Goal: Task Accomplishment & Management: Manage account settings

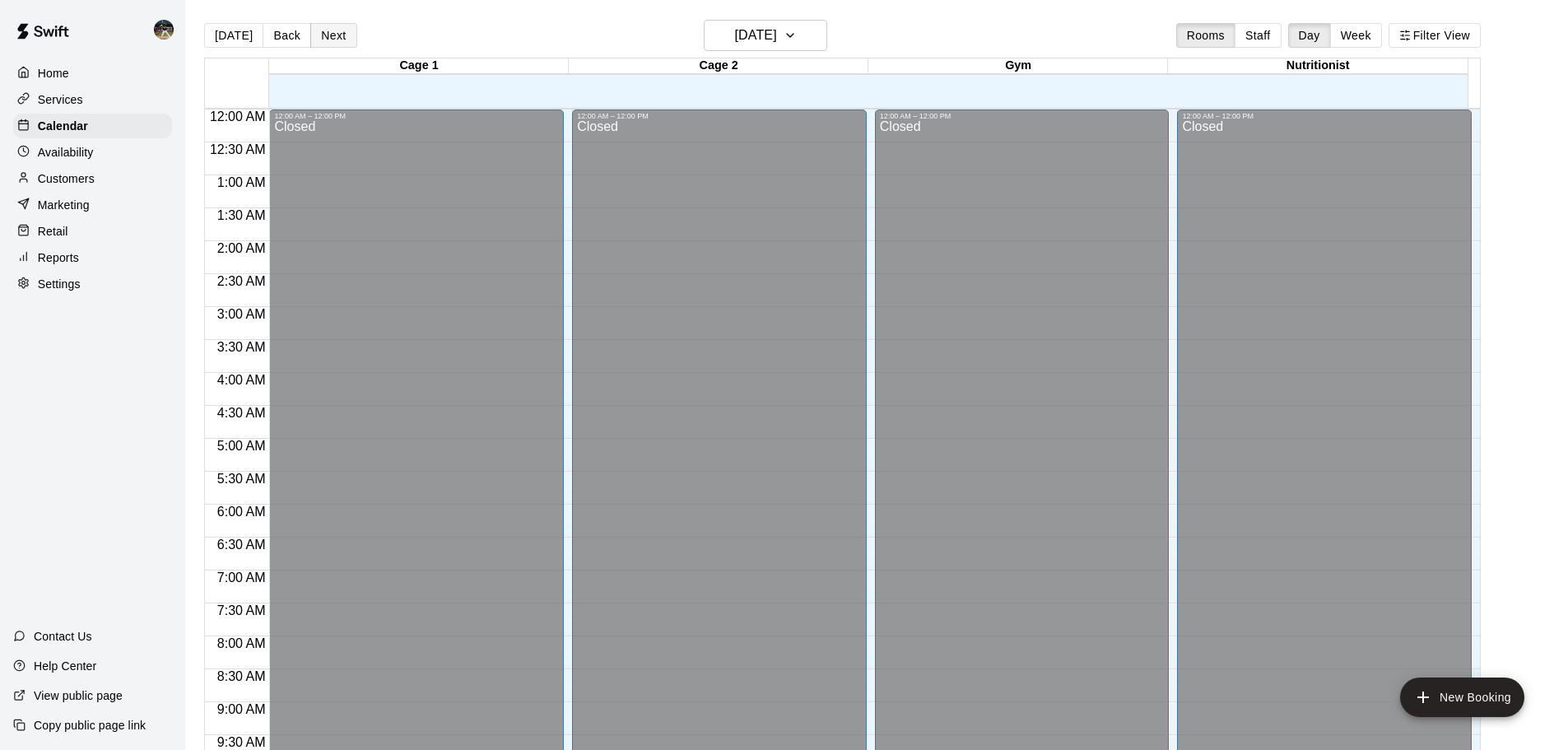
scroll to position [872, 0]
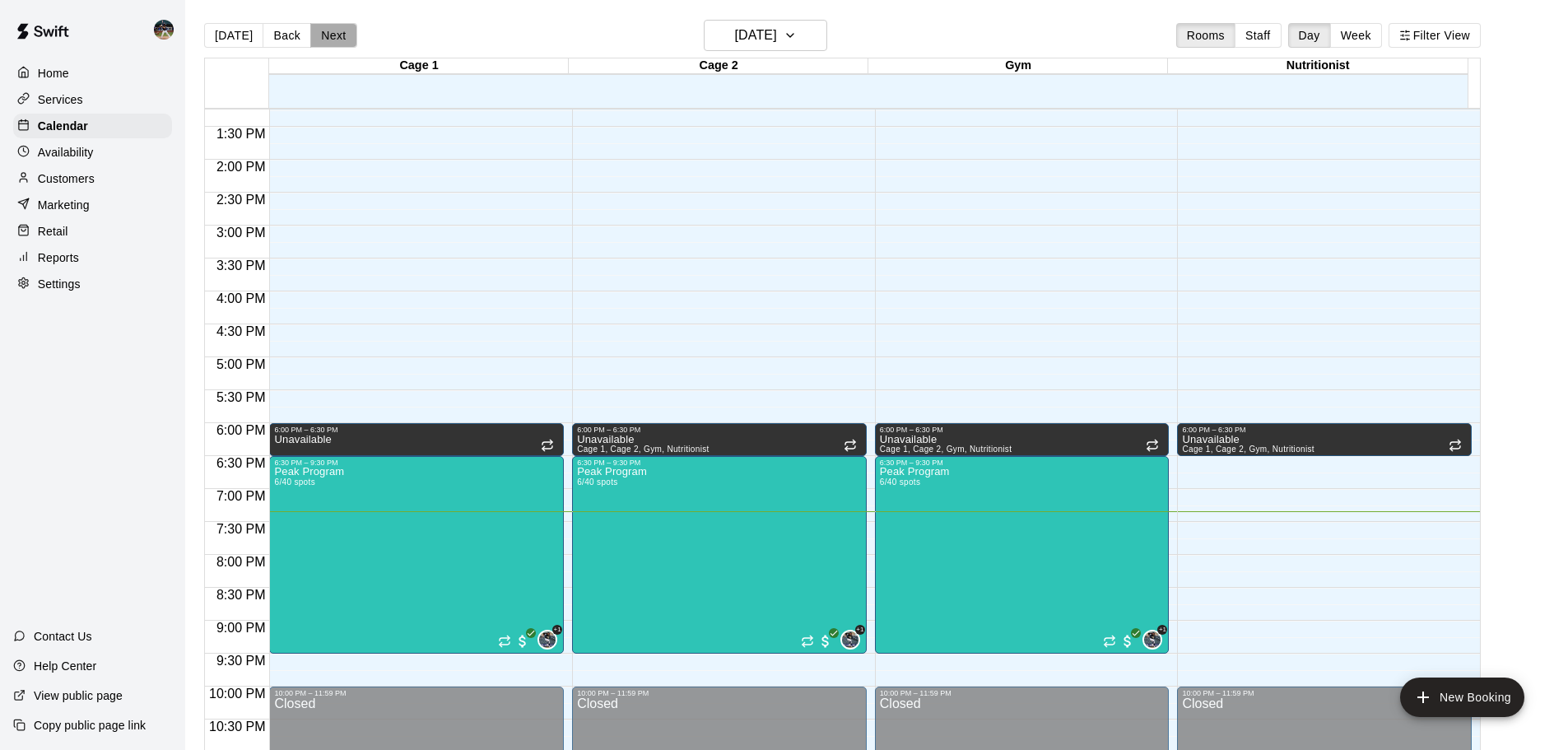
click at [348, 46] on button "Next" at bounding box center [334, 36] width 46 height 25
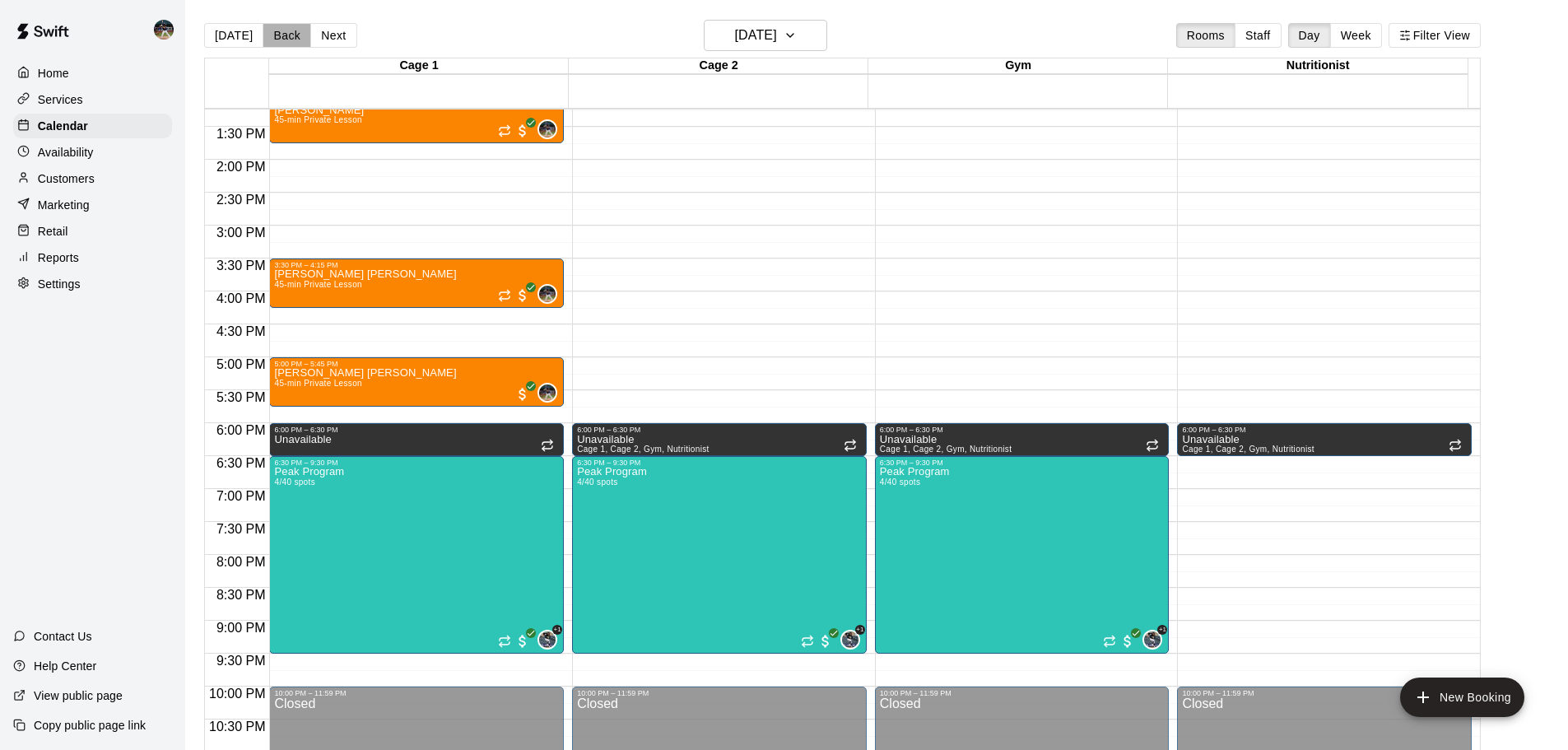
click at [270, 40] on button "Back" at bounding box center [286, 36] width 49 height 25
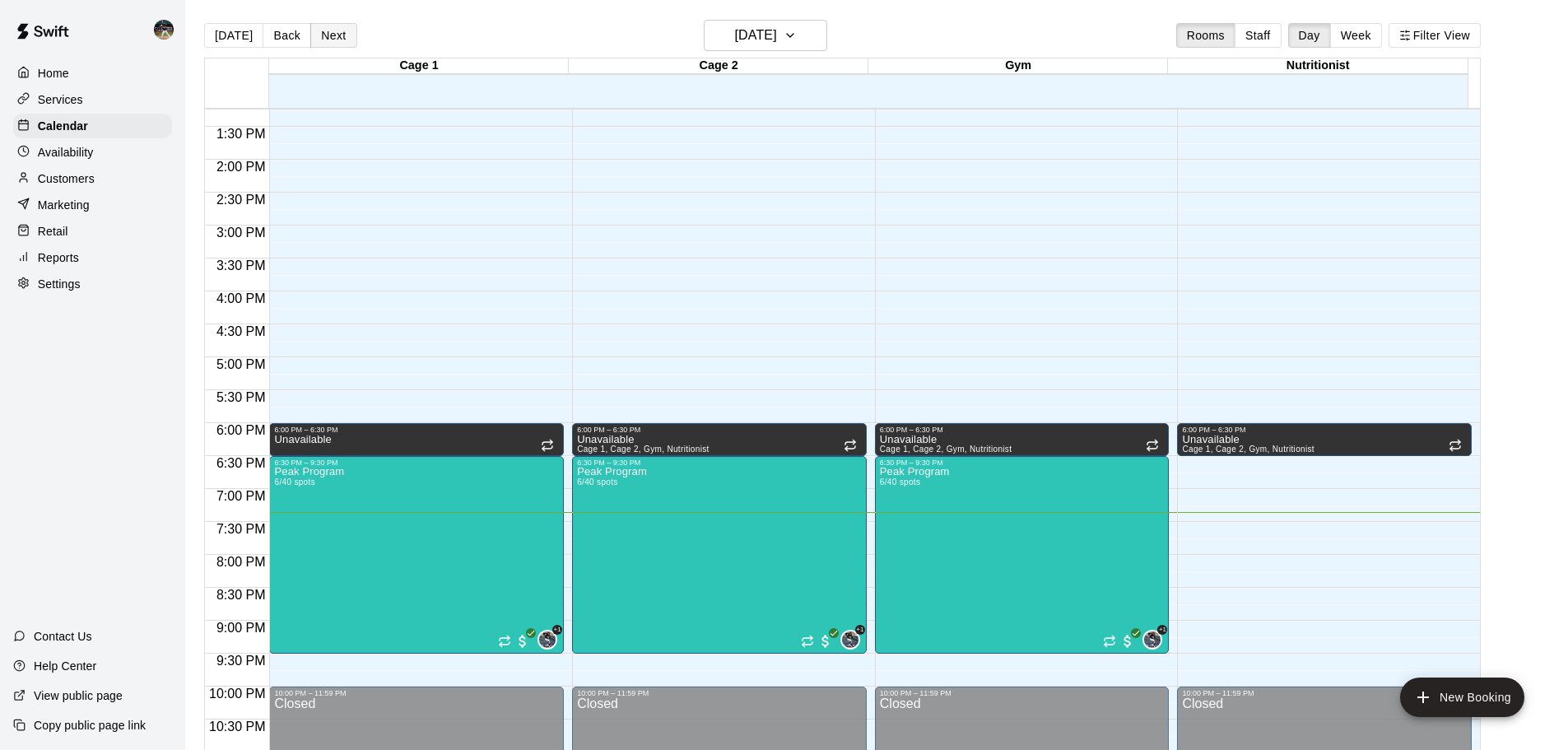
click at [321, 34] on button "Next" at bounding box center [334, 36] width 46 height 25
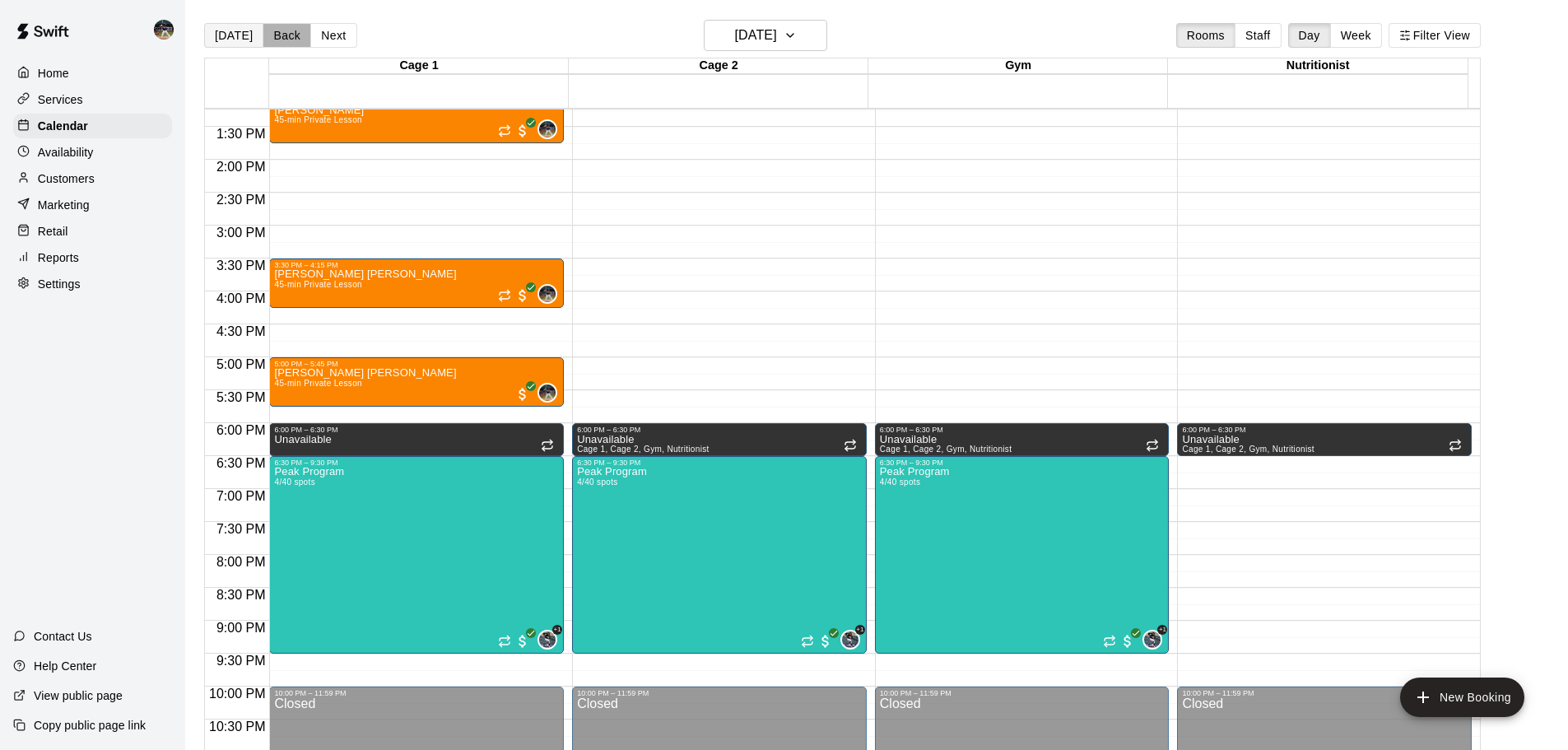
drag, startPoint x: 264, startPoint y: 34, endPoint x: 256, endPoint y: 36, distance: 8.2
click at [262, 36] on button "Back" at bounding box center [286, 36] width 49 height 25
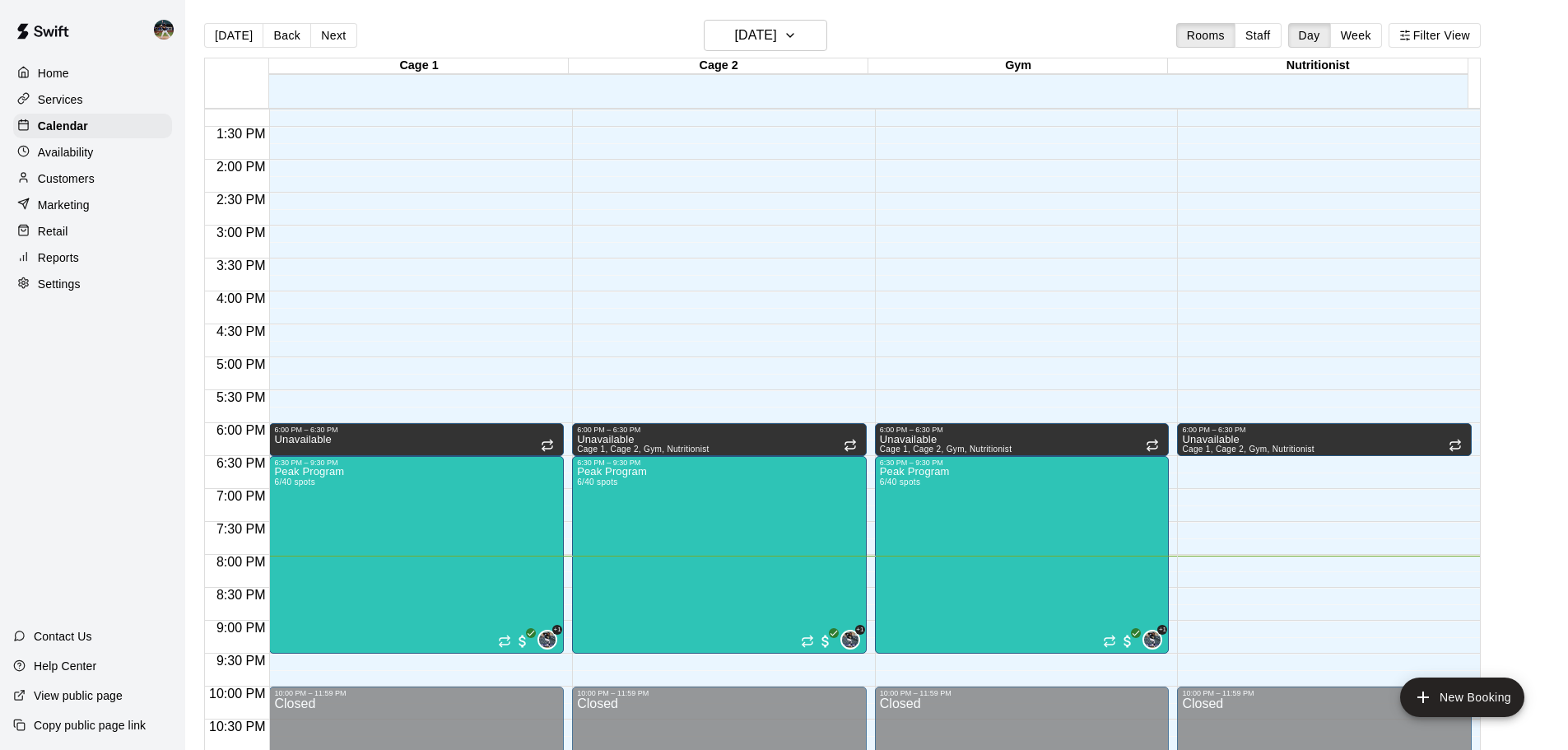
click at [63, 277] on div "Home Services Calendar Availability Customers Marketing Retail Reports Settings" at bounding box center [92, 178] width 185 height 239
click at [70, 265] on p "Reports" at bounding box center [59, 258] width 41 height 17
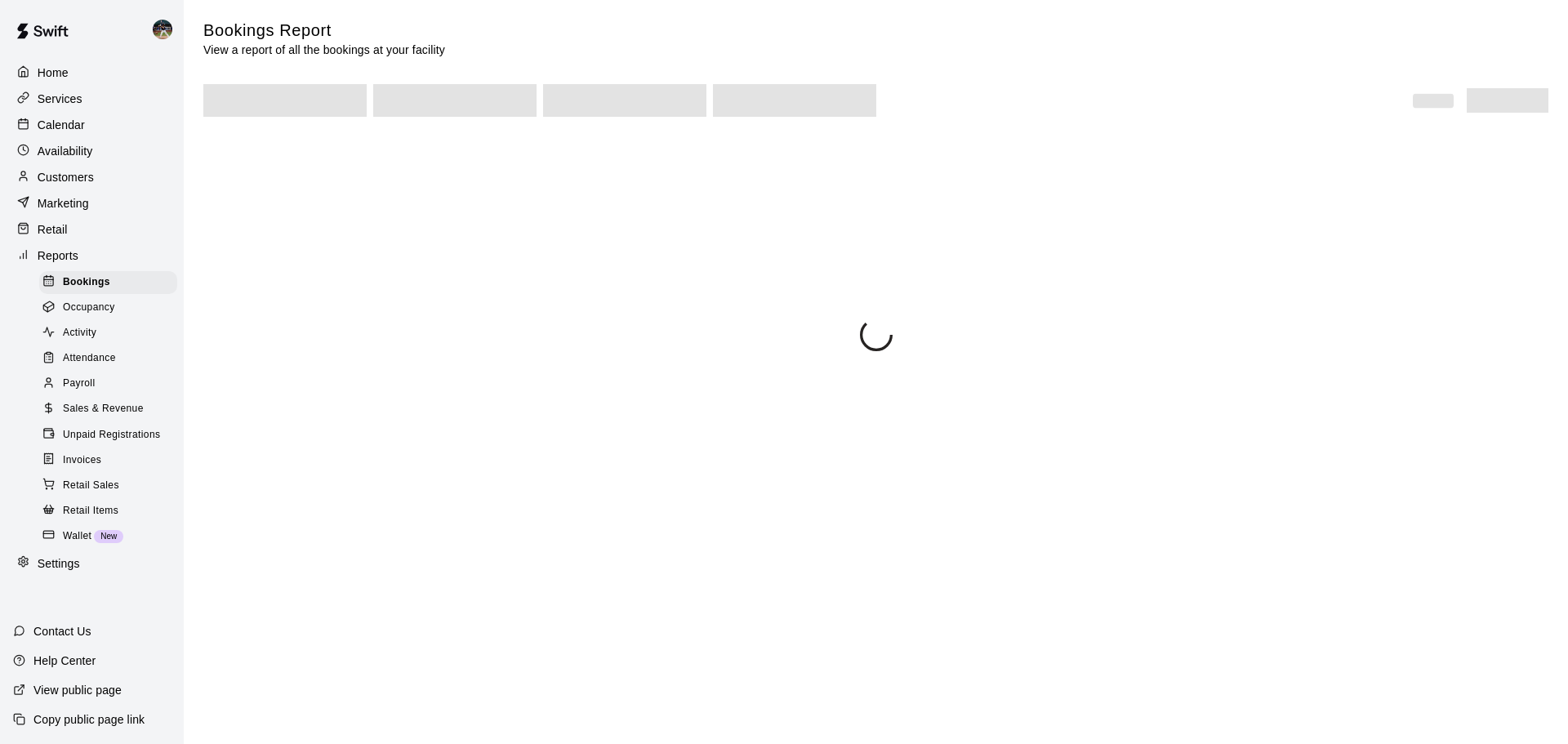
click at [87, 417] on span "Sales & Revenue" at bounding box center [103, 409] width 81 height 16
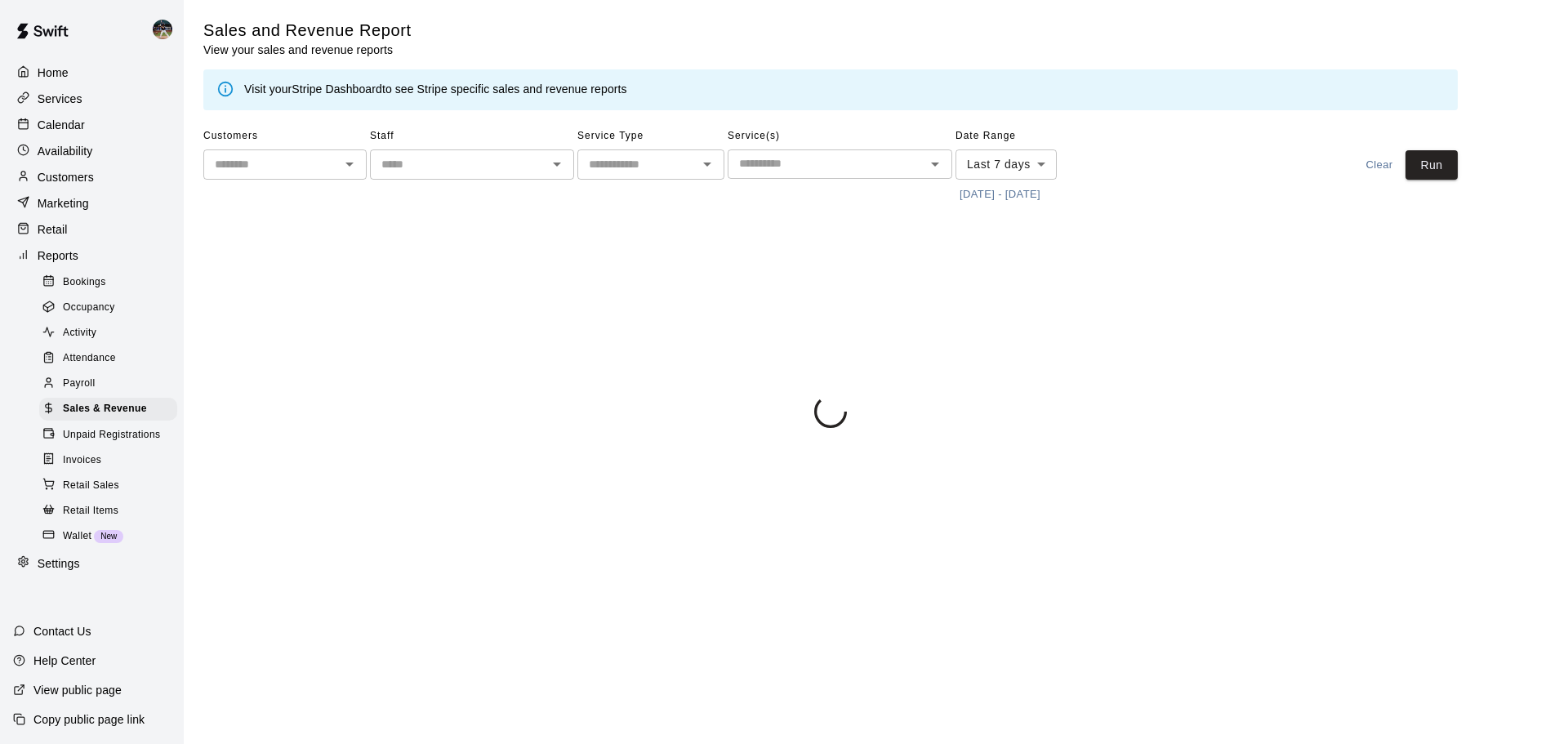
click at [979, 193] on button "[DATE] - [DATE]" at bounding box center [1000, 194] width 89 height 26
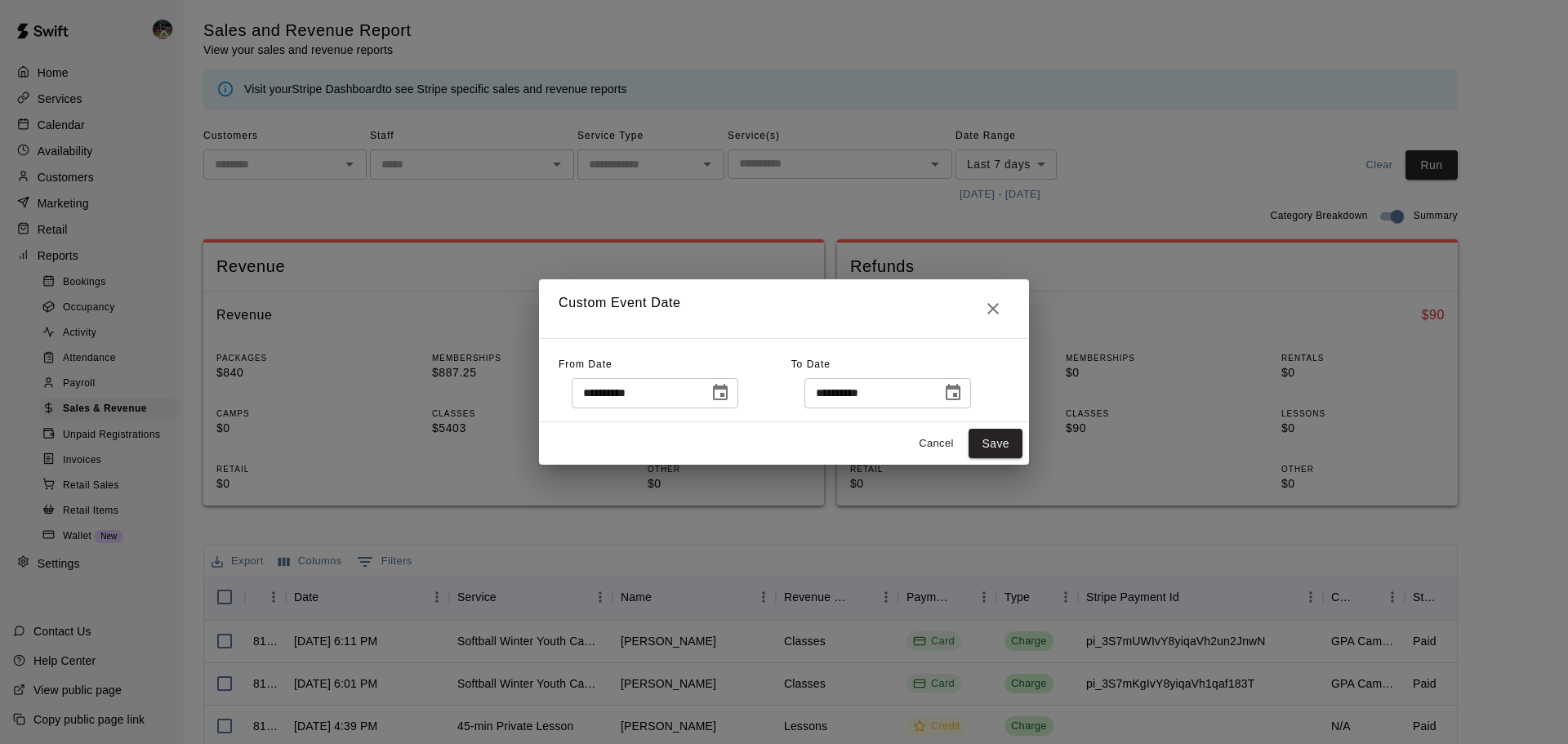
click at [758, 374] on div "**********" at bounding box center [675, 380] width 233 height 56
click at [730, 390] on icon "Choose date, selected date is Sep 8, 2025" at bounding box center [720, 393] width 20 height 20
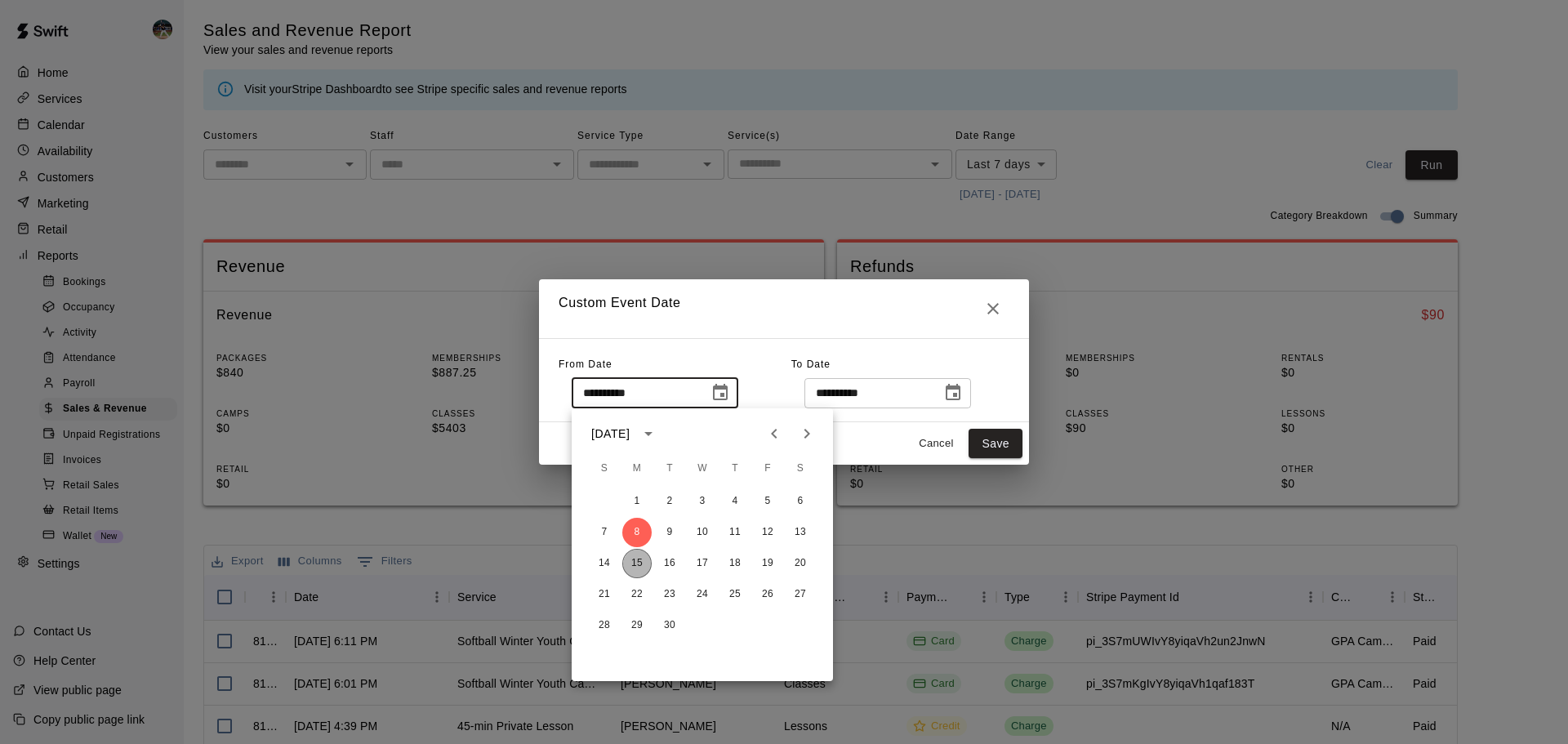
click at [641, 570] on button "15" at bounding box center [637, 564] width 30 height 30
type input "**********"
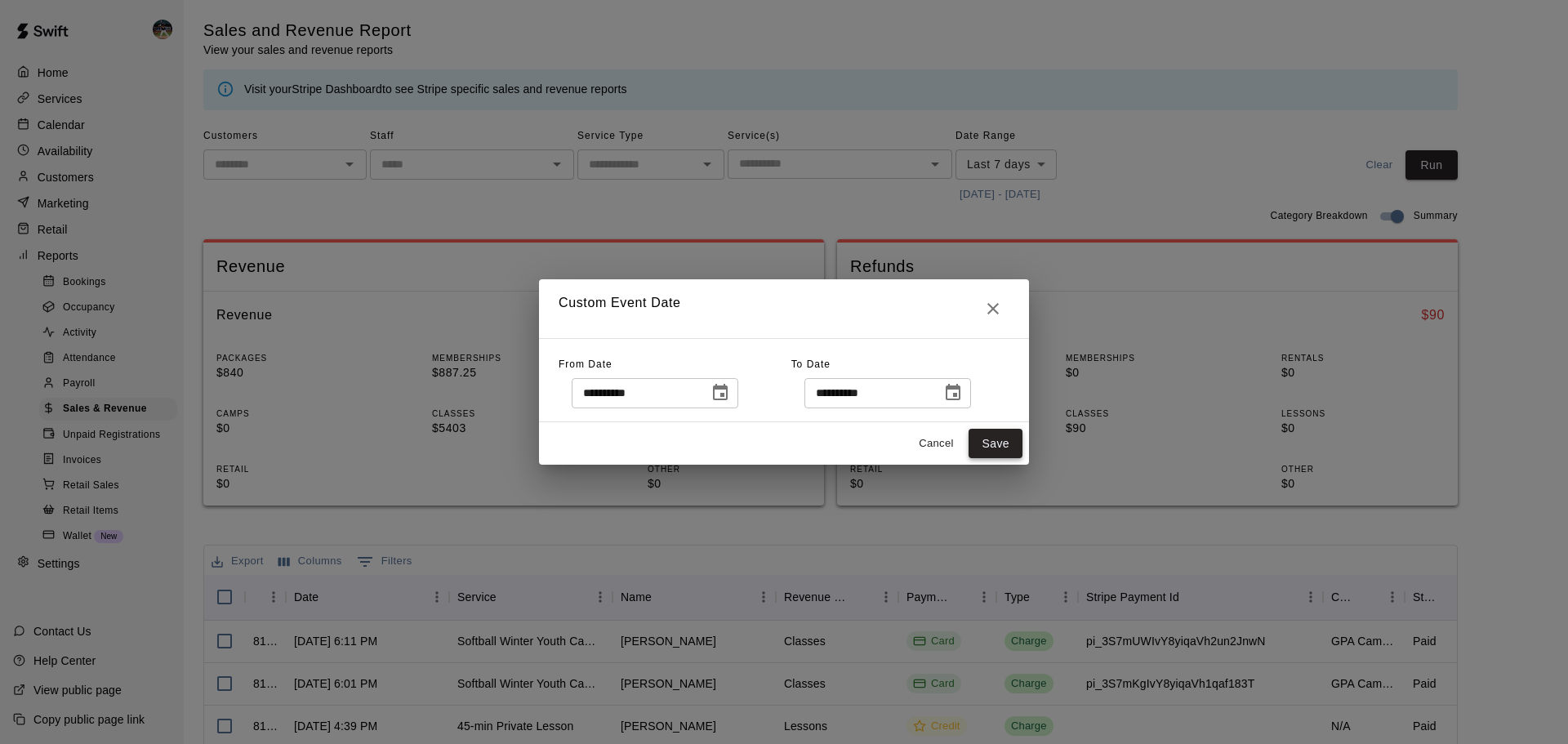
click at [989, 439] on button "Save" at bounding box center [994, 444] width 54 height 30
type input "******"
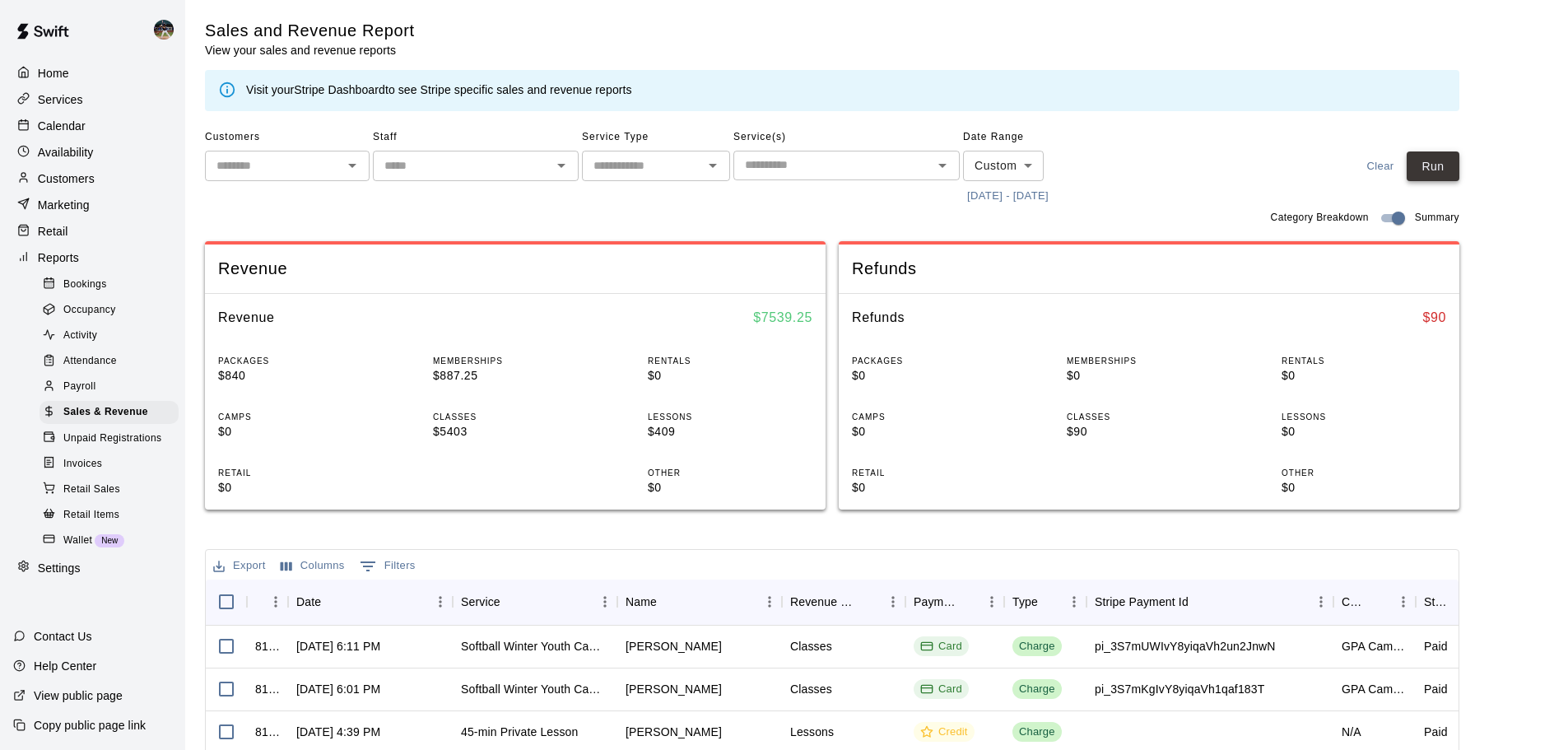
click at [1448, 163] on button "Run" at bounding box center [1432, 167] width 52 height 31
click at [1017, 188] on button "[DATE] - [DATE]" at bounding box center [1008, 196] width 90 height 26
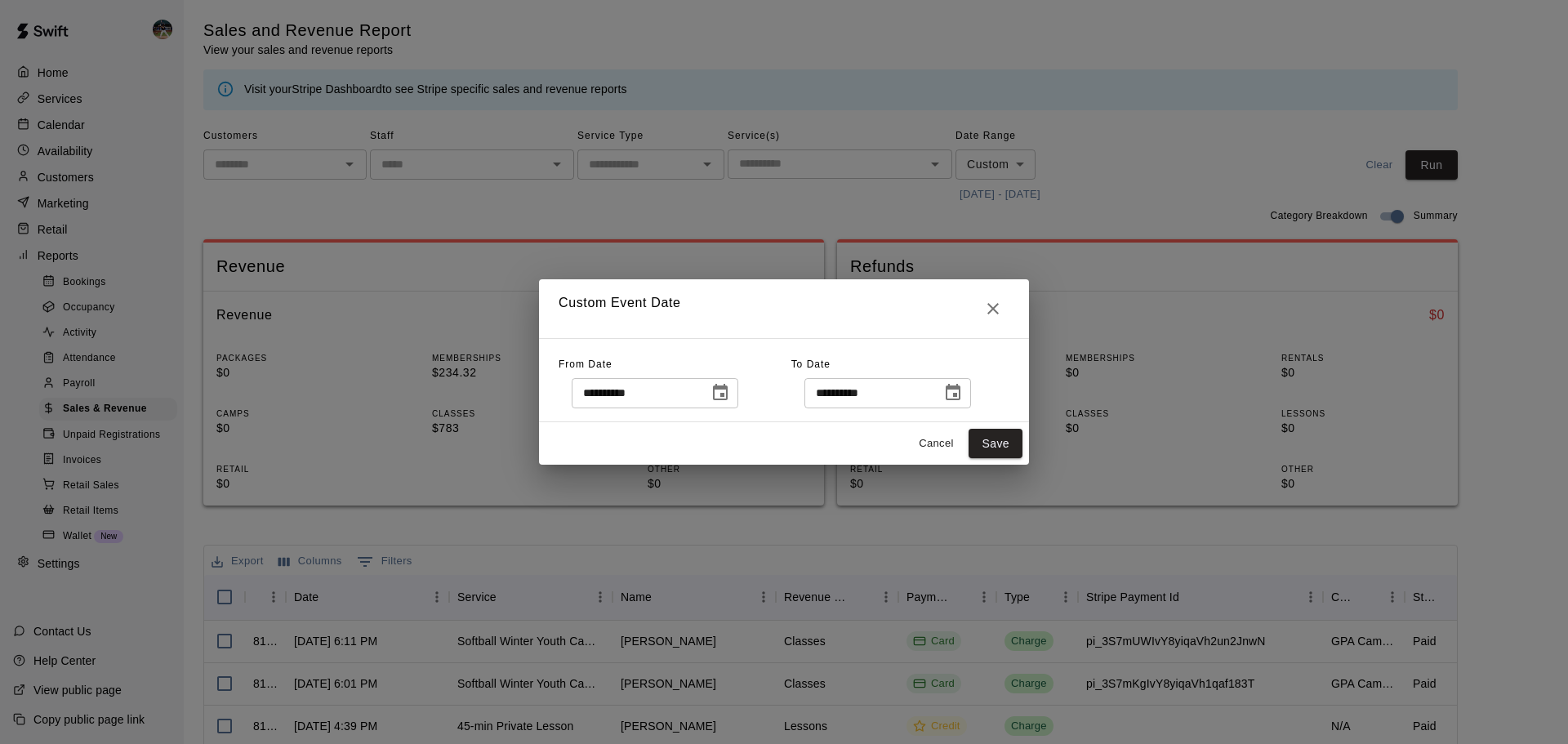
click at [737, 395] on button "Choose date, selected date is Sep 15, 2025" at bounding box center [720, 393] width 33 height 33
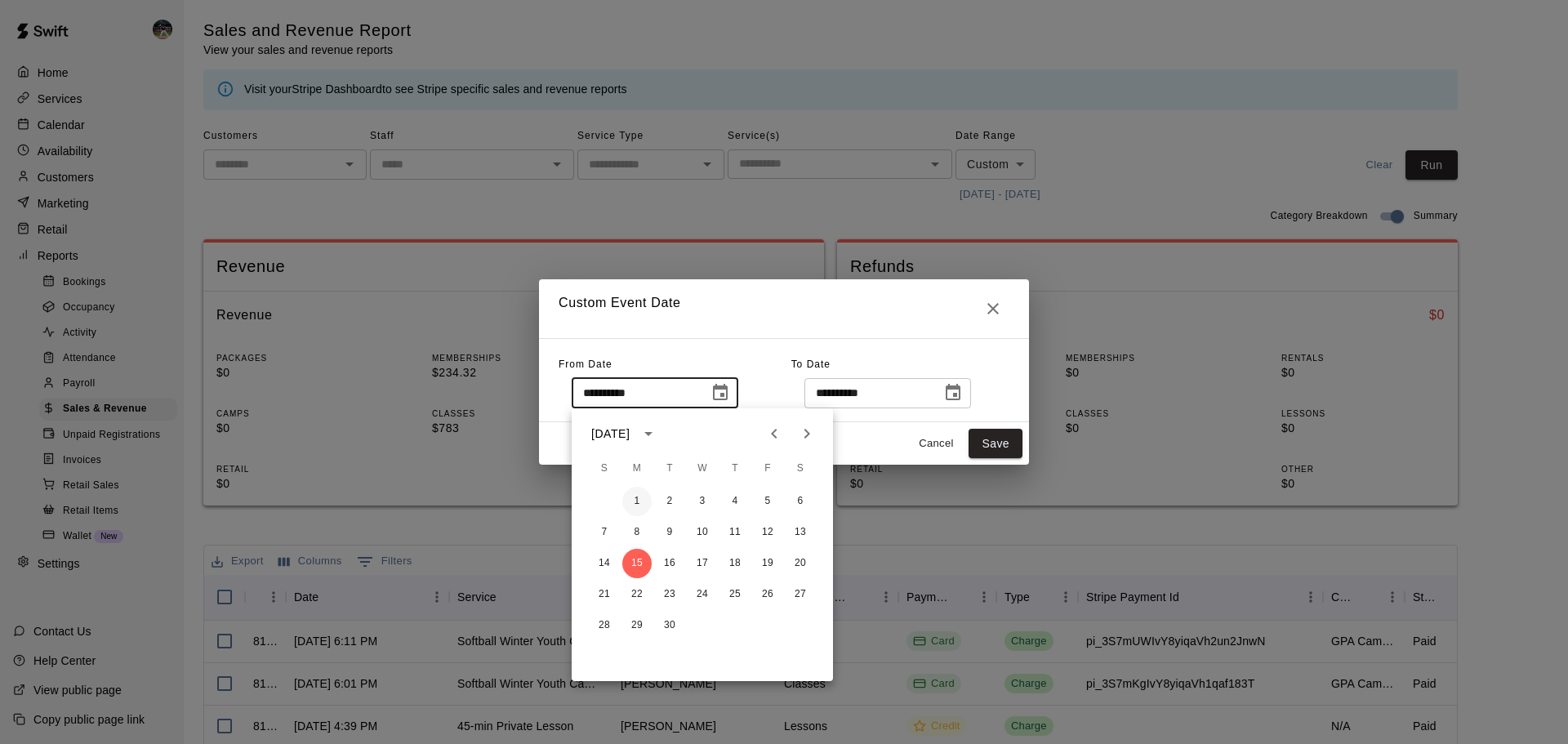
click at [637, 499] on button "1" at bounding box center [637, 501] width 30 height 30
type input "**********"
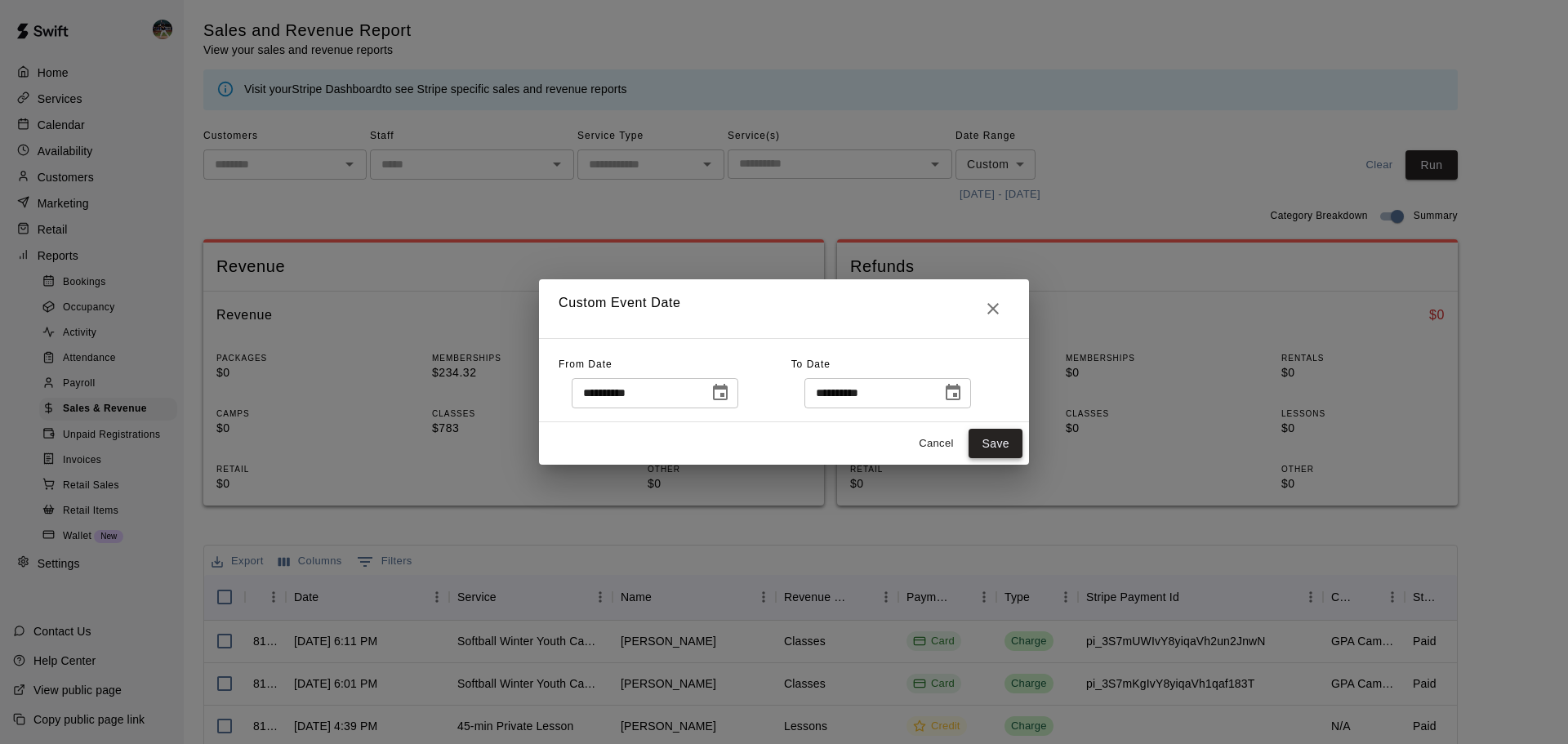
click at [1017, 436] on button "Save" at bounding box center [994, 444] width 54 height 30
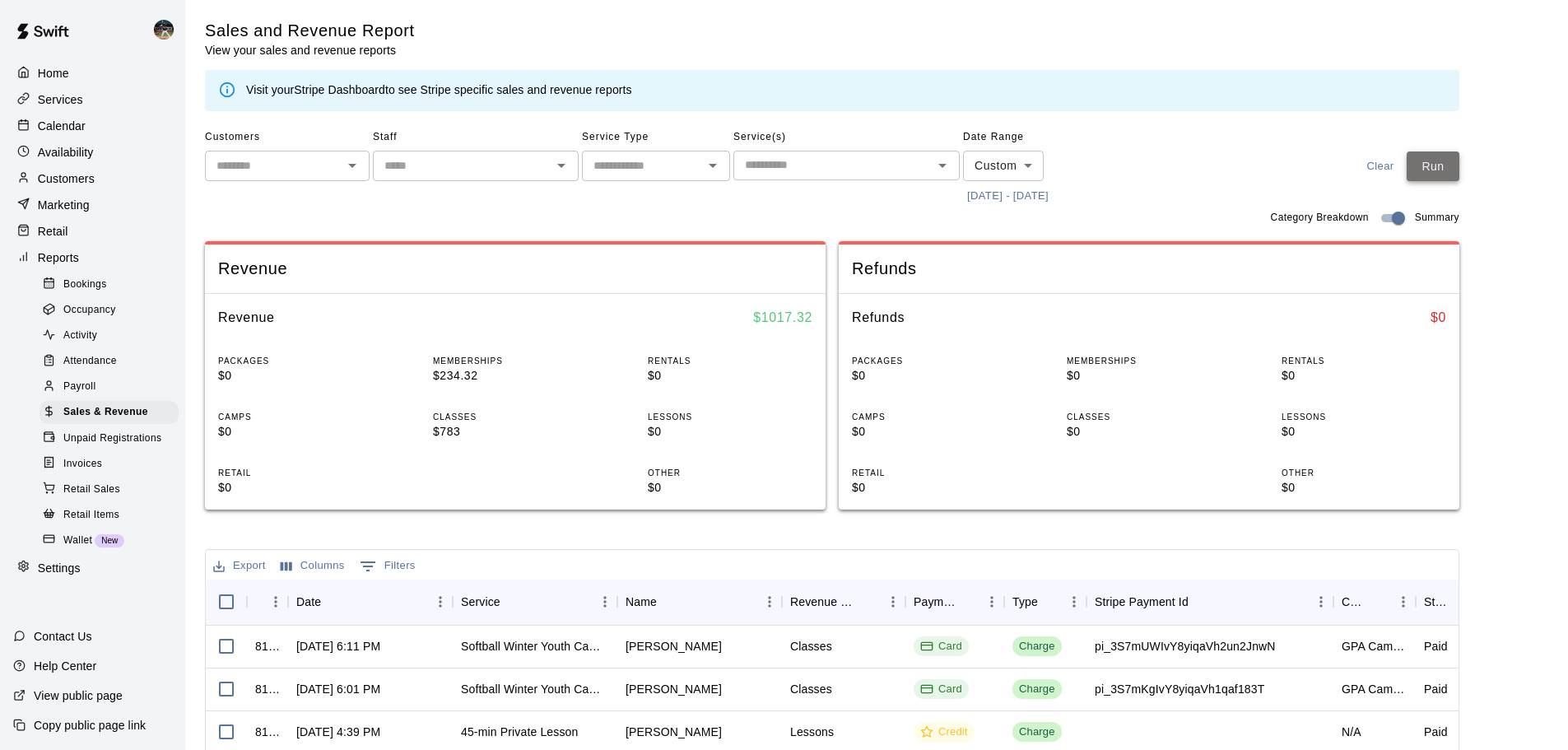
click at [1437, 171] on button "Run" at bounding box center [1432, 167] width 52 height 31
click at [110, 129] on div "Calendar" at bounding box center [92, 126] width 158 height 25
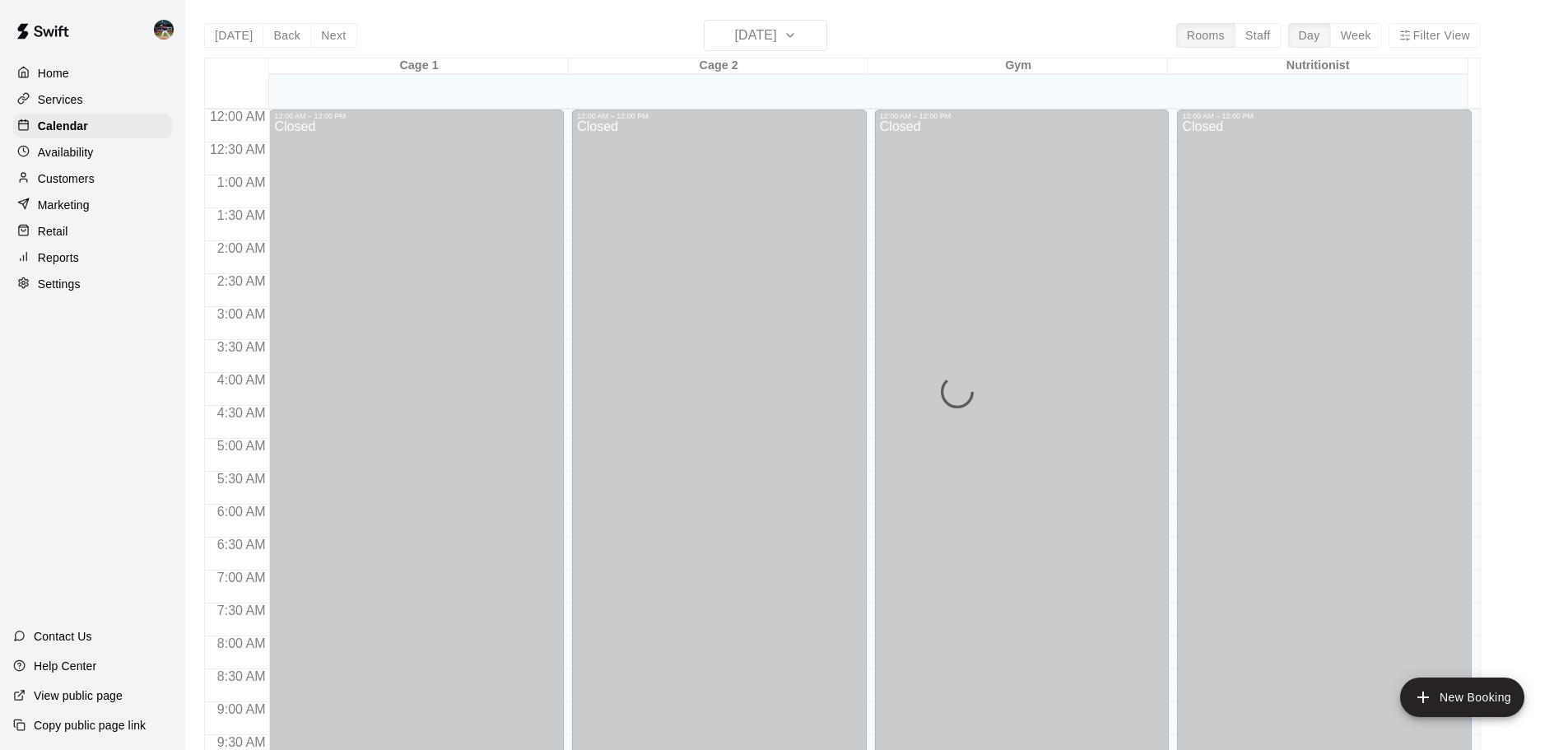
scroll to position [872, 0]
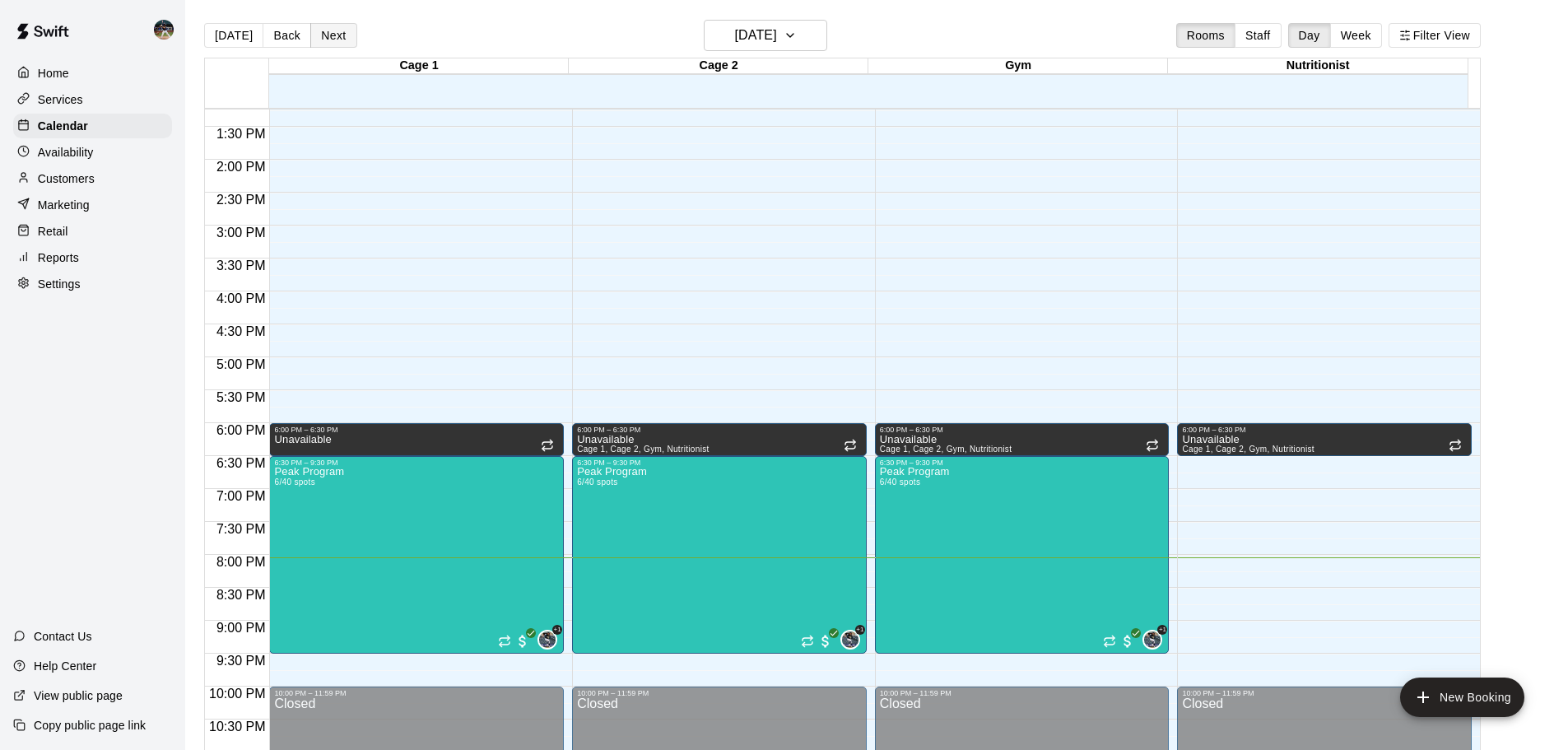
click at [333, 34] on button "Next" at bounding box center [334, 36] width 46 height 25
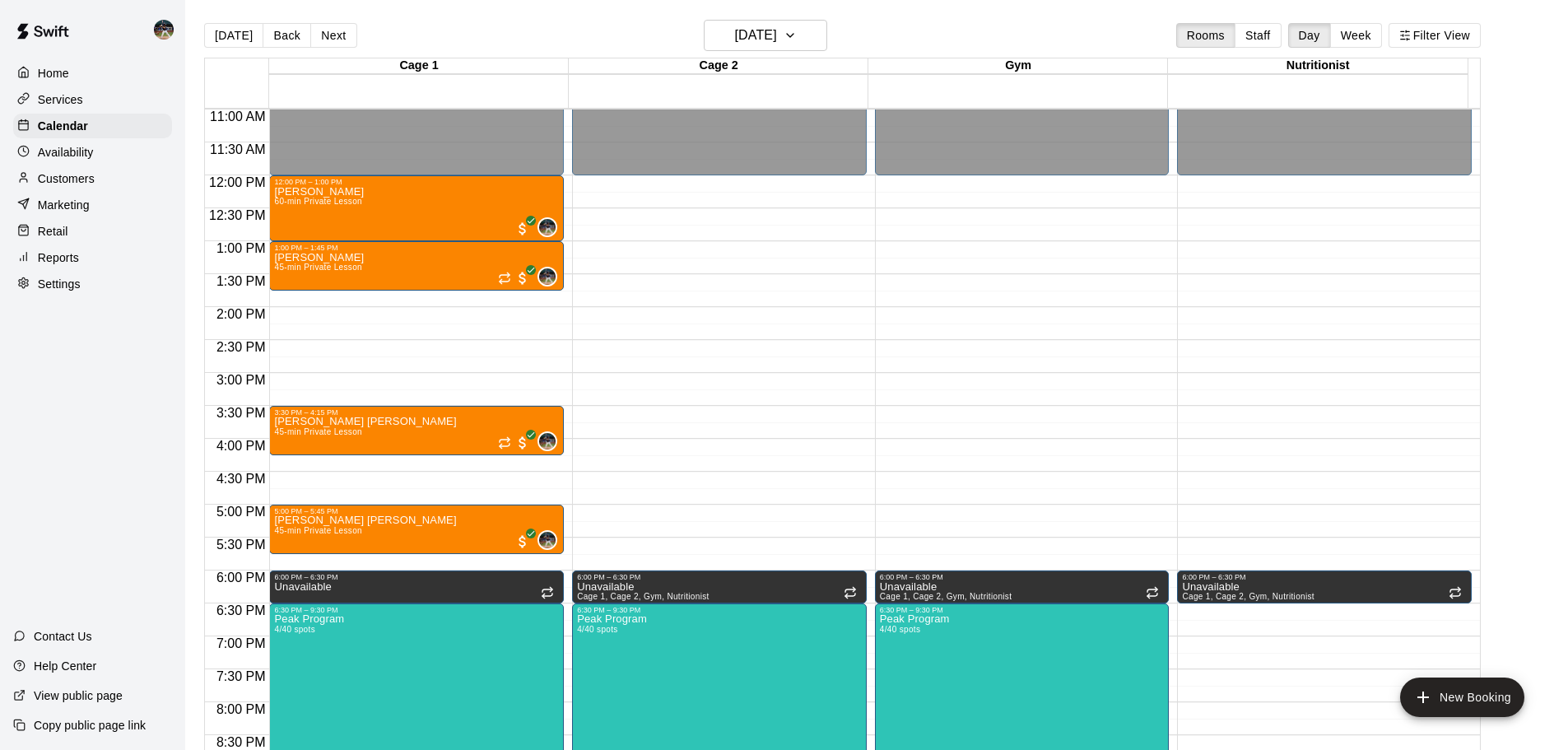
scroll to position [707, 0]
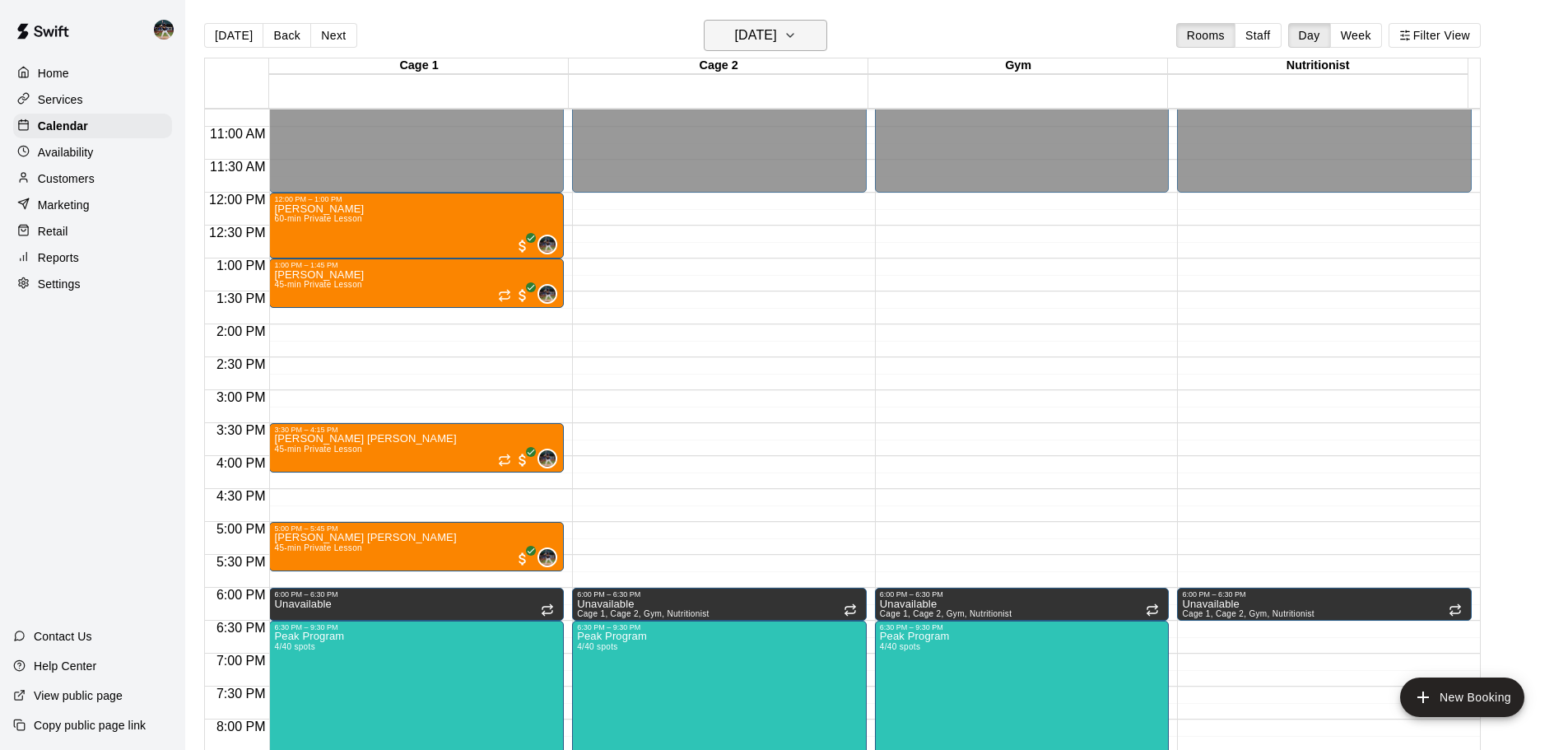
click at [740, 34] on h6 "[DATE]" at bounding box center [756, 36] width 42 height 23
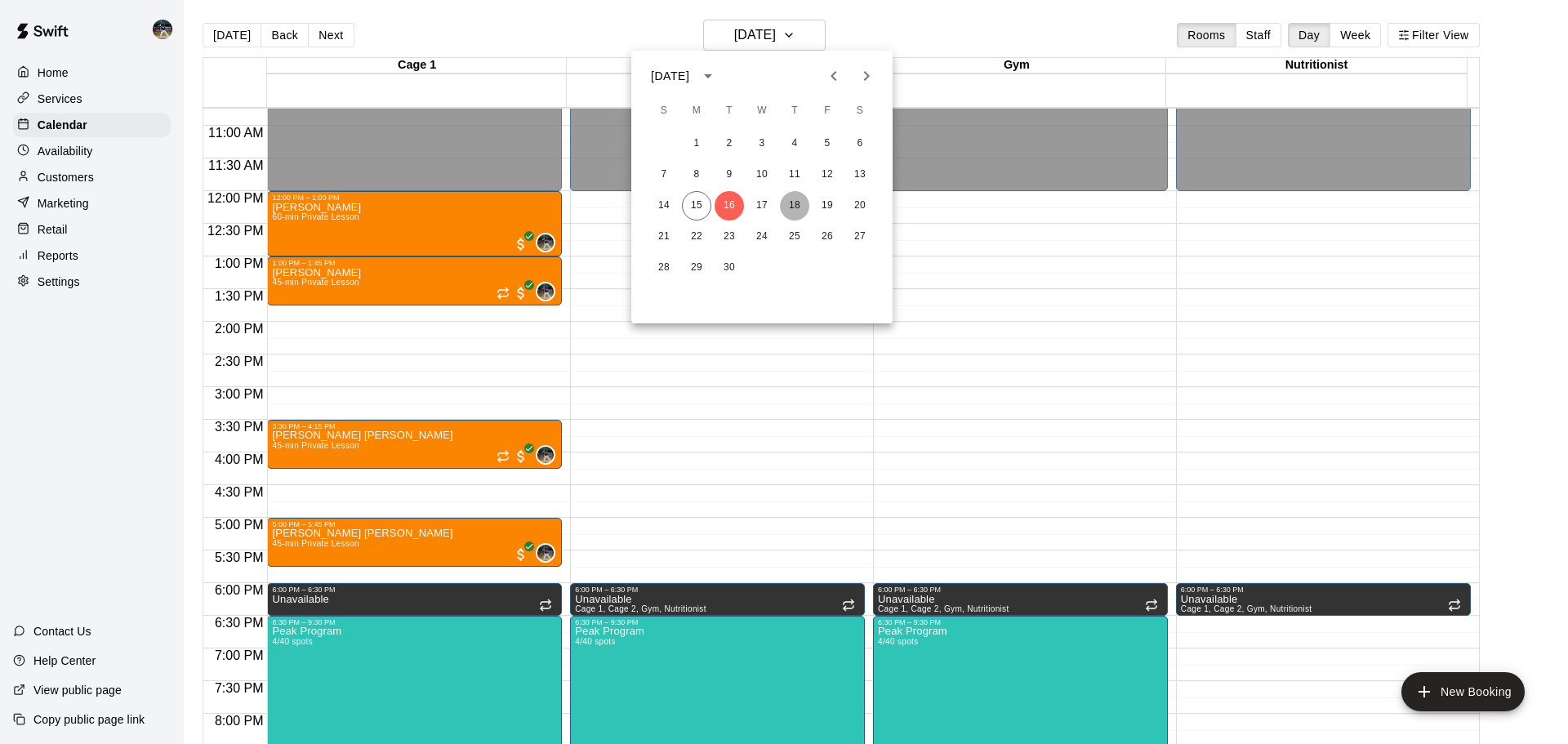
click at [789, 202] on button "18" at bounding box center [794, 206] width 30 height 30
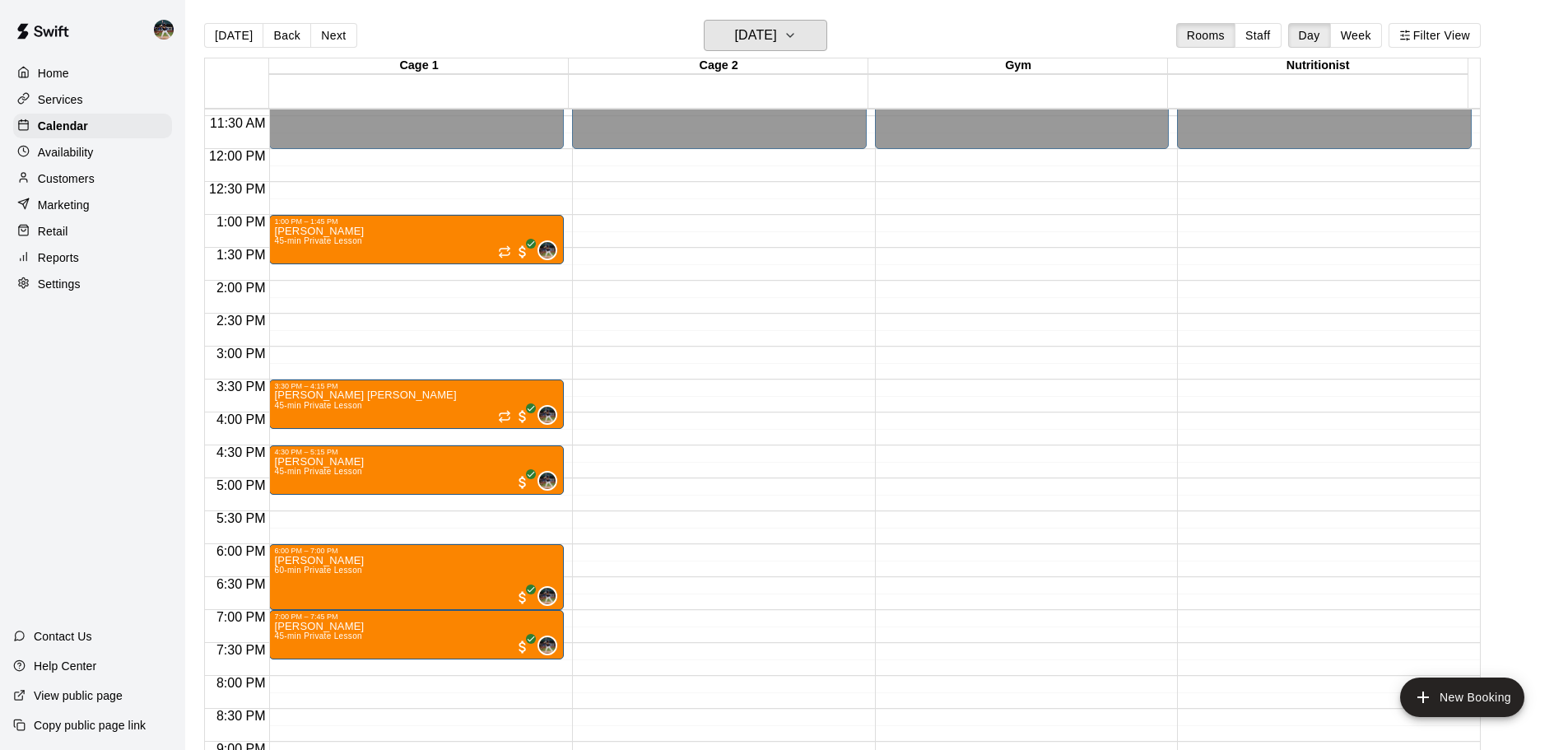
scroll to position [789, 0]
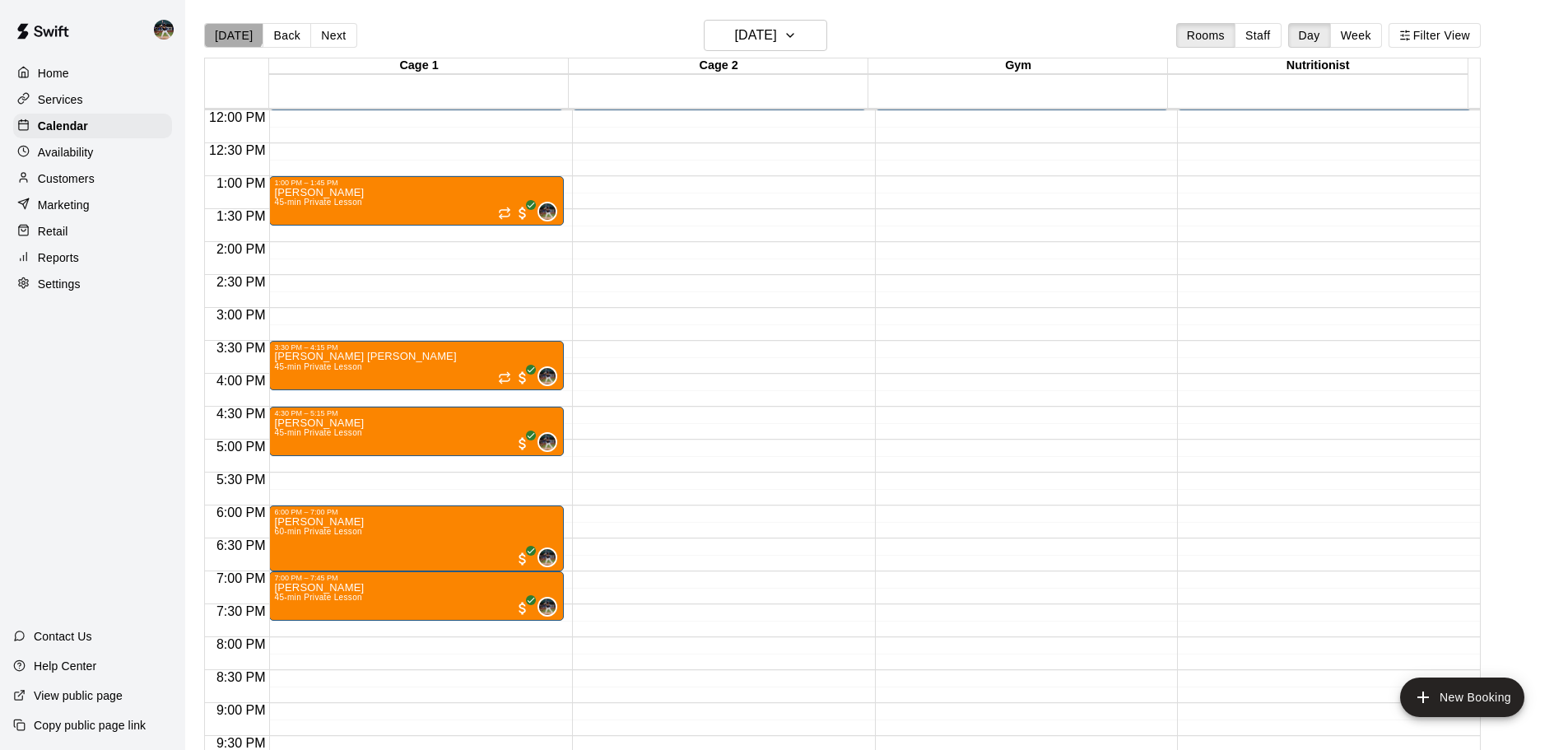
click at [232, 31] on button "[DATE]" at bounding box center [233, 36] width 59 height 25
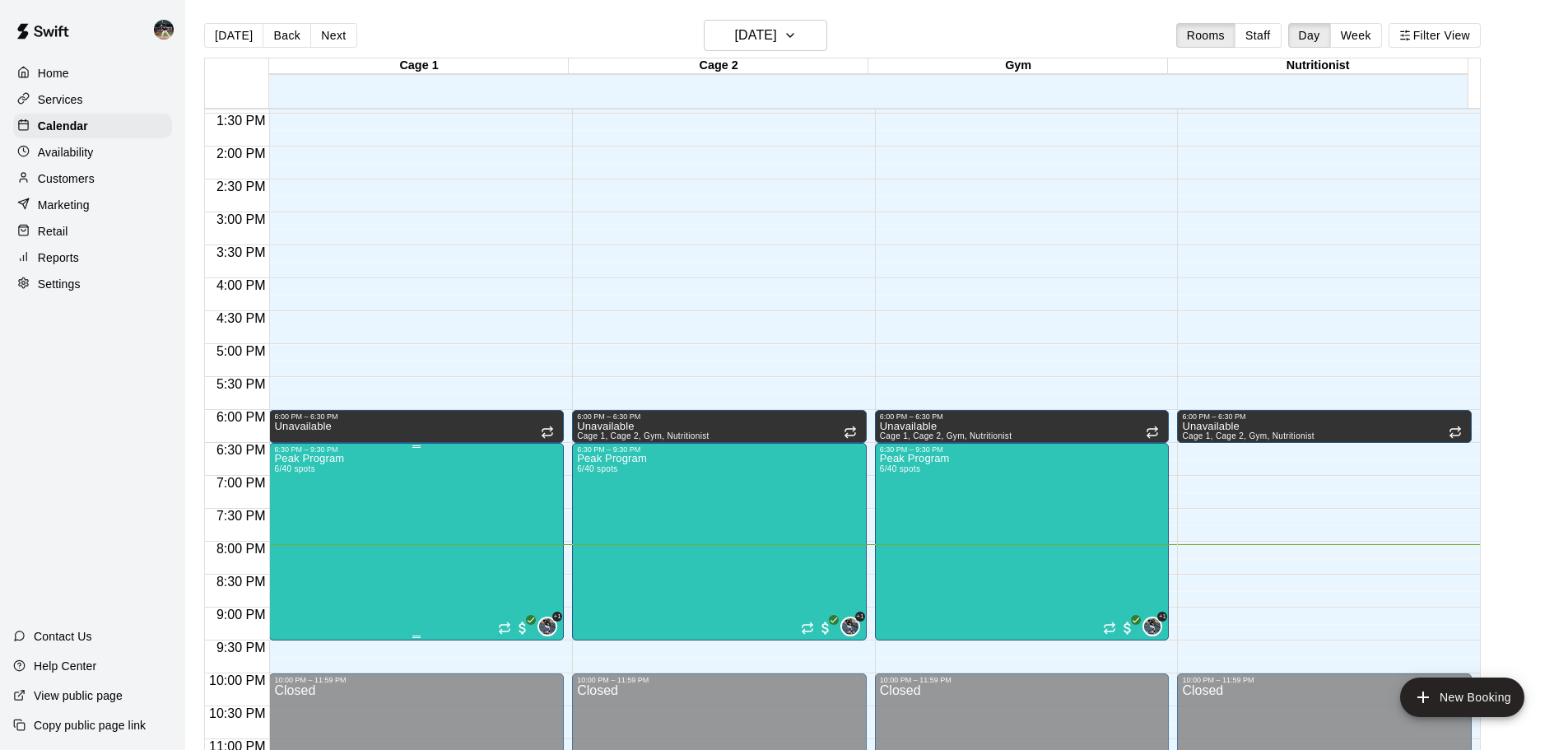
scroll to position [923, 0]
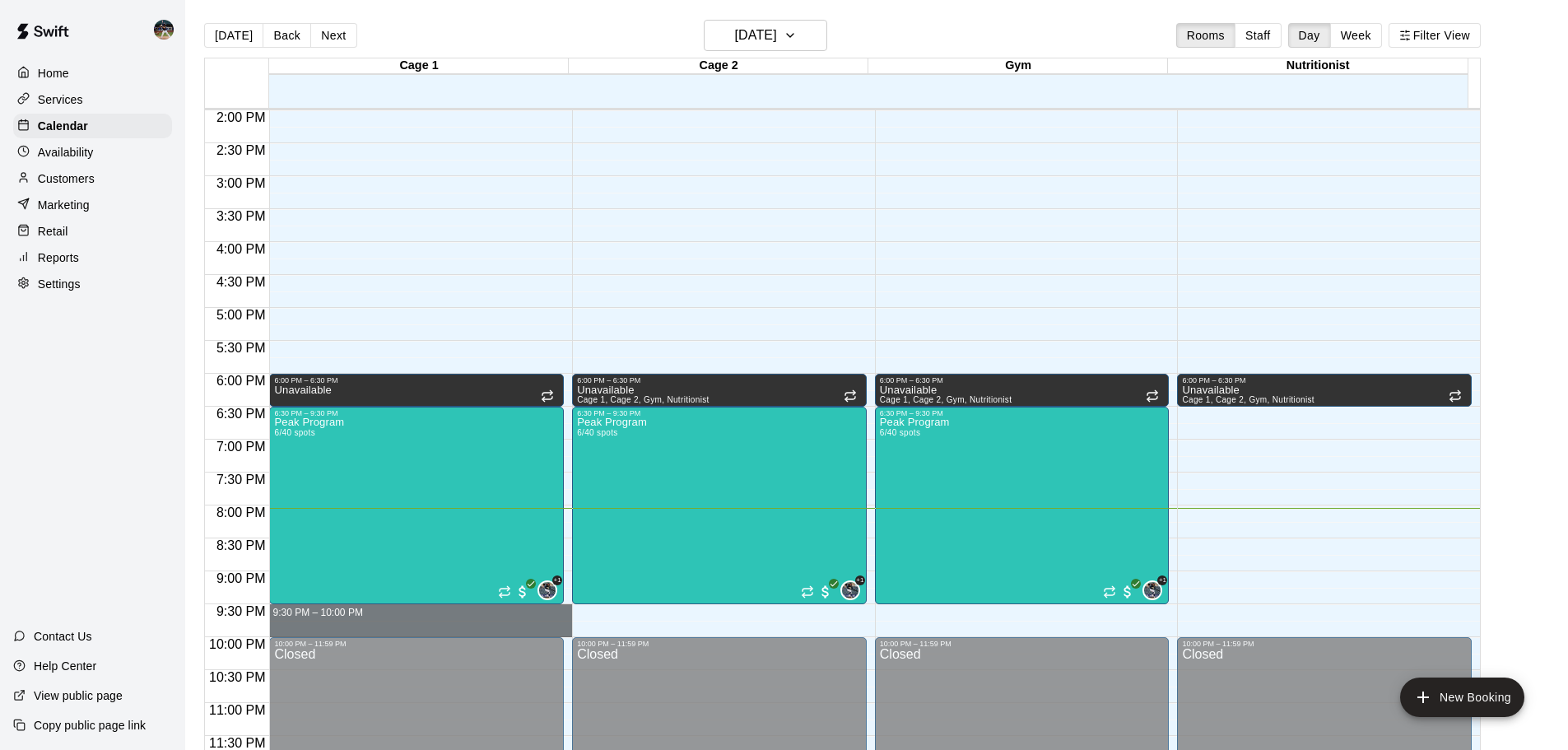
drag, startPoint x: 338, startPoint y: 607, endPoint x: 348, endPoint y: 631, distance: 26.0
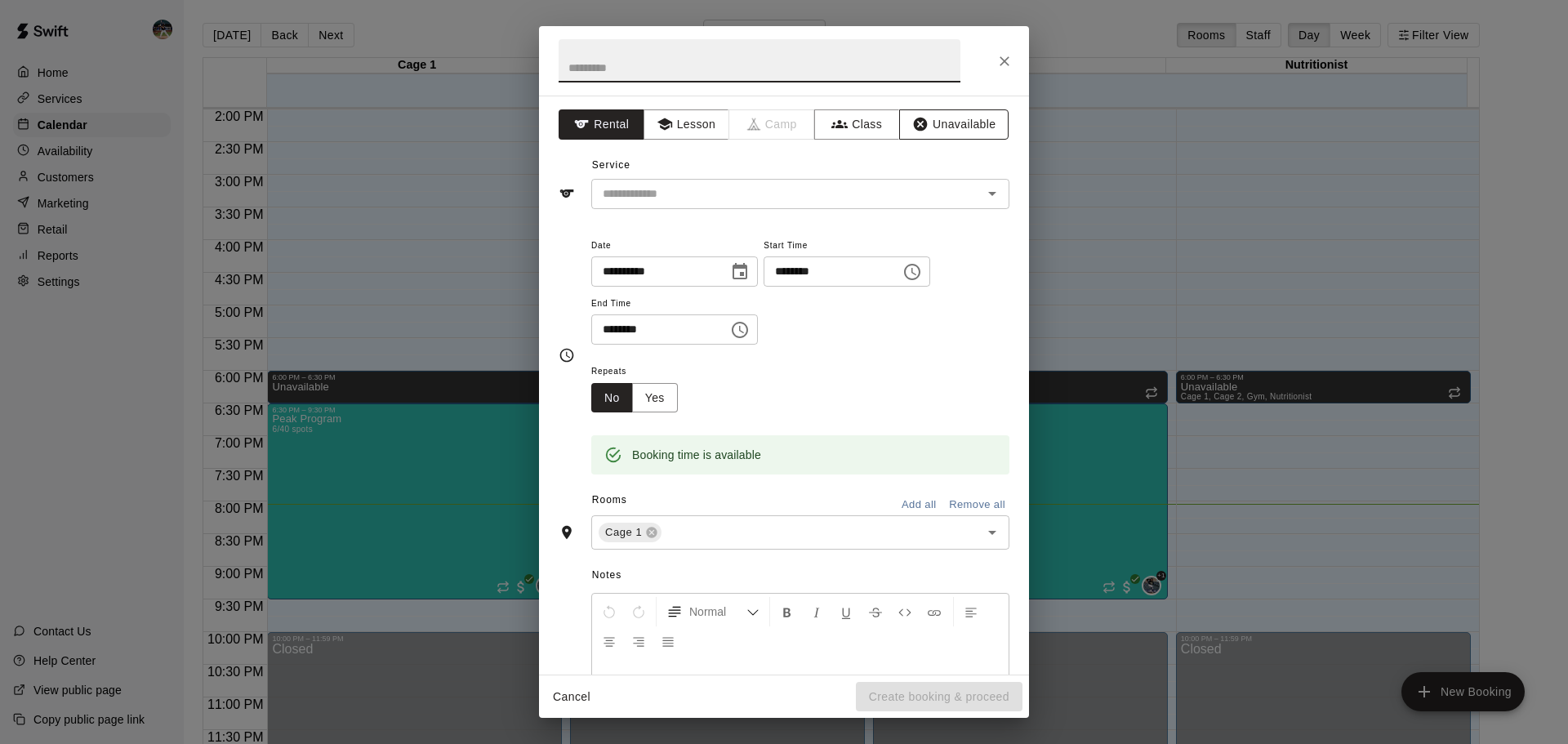
click at [974, 134] on button "Unavailable" at bounding box center [953, 124] width 109 height 30
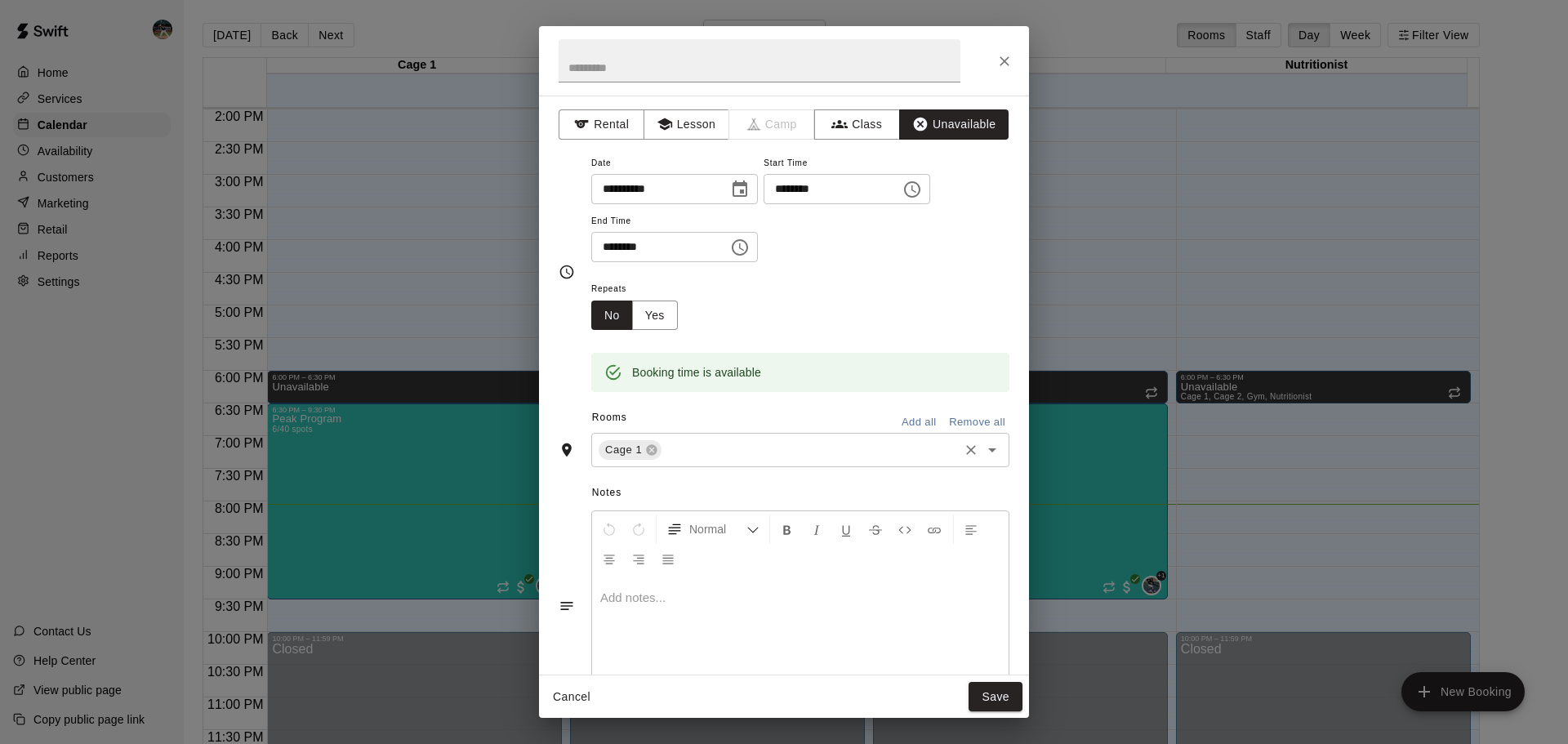
click at [911, 434] on div "Cage 1 ​" at bounding box center [800, 450] width 418 height 35
click at [909, 421] on button "Add all" at bounding box center [918, 422] width 52 height 26
click at [993, 695] on button "Save" at bounding box center [994, 696] width 54 height 30
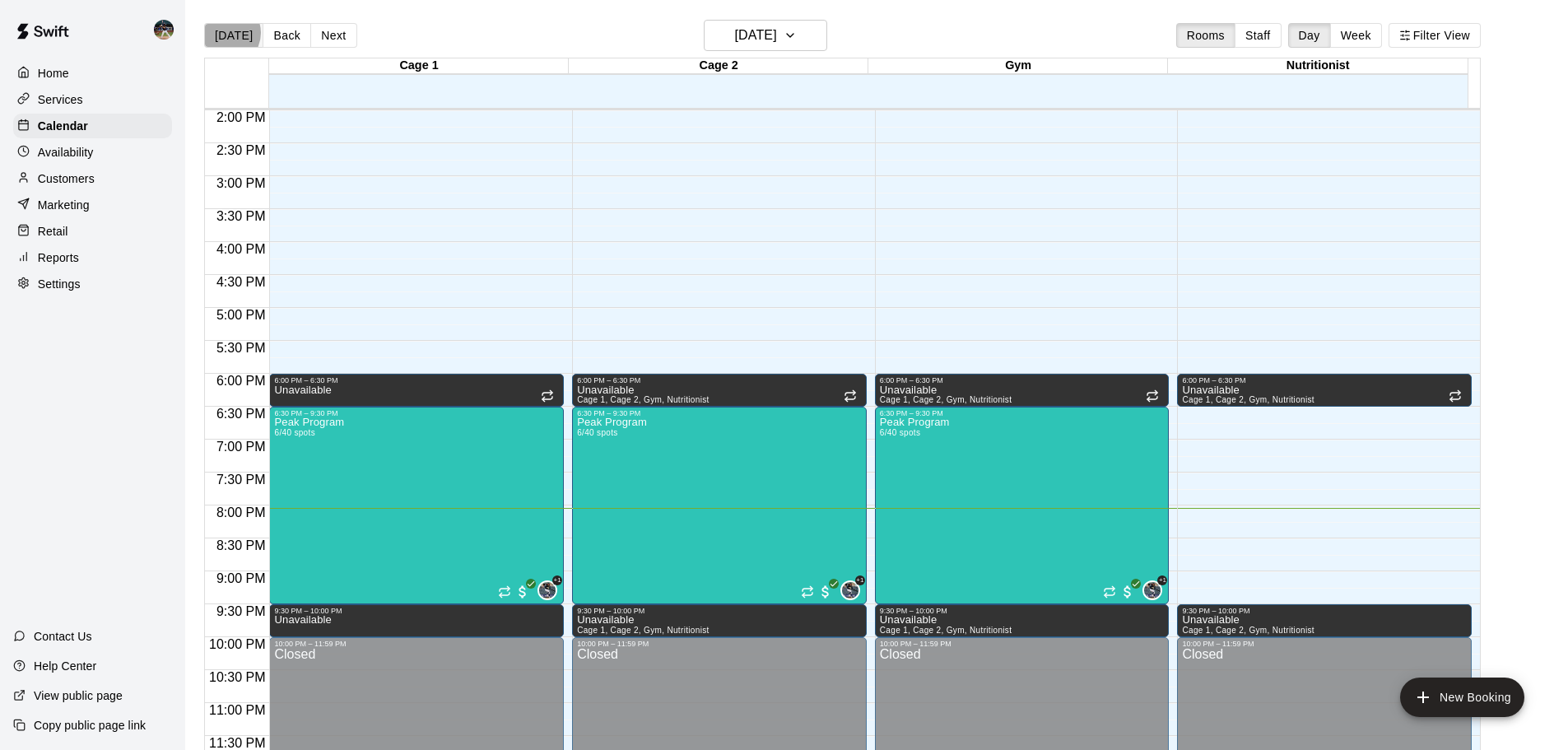
click at [226, 33] on button "[DATE]" at bounding box center [233, 36] width 59 height 25
click at [341, 41] on button "Next" at bounding box center [334, 36] width 46 height 25
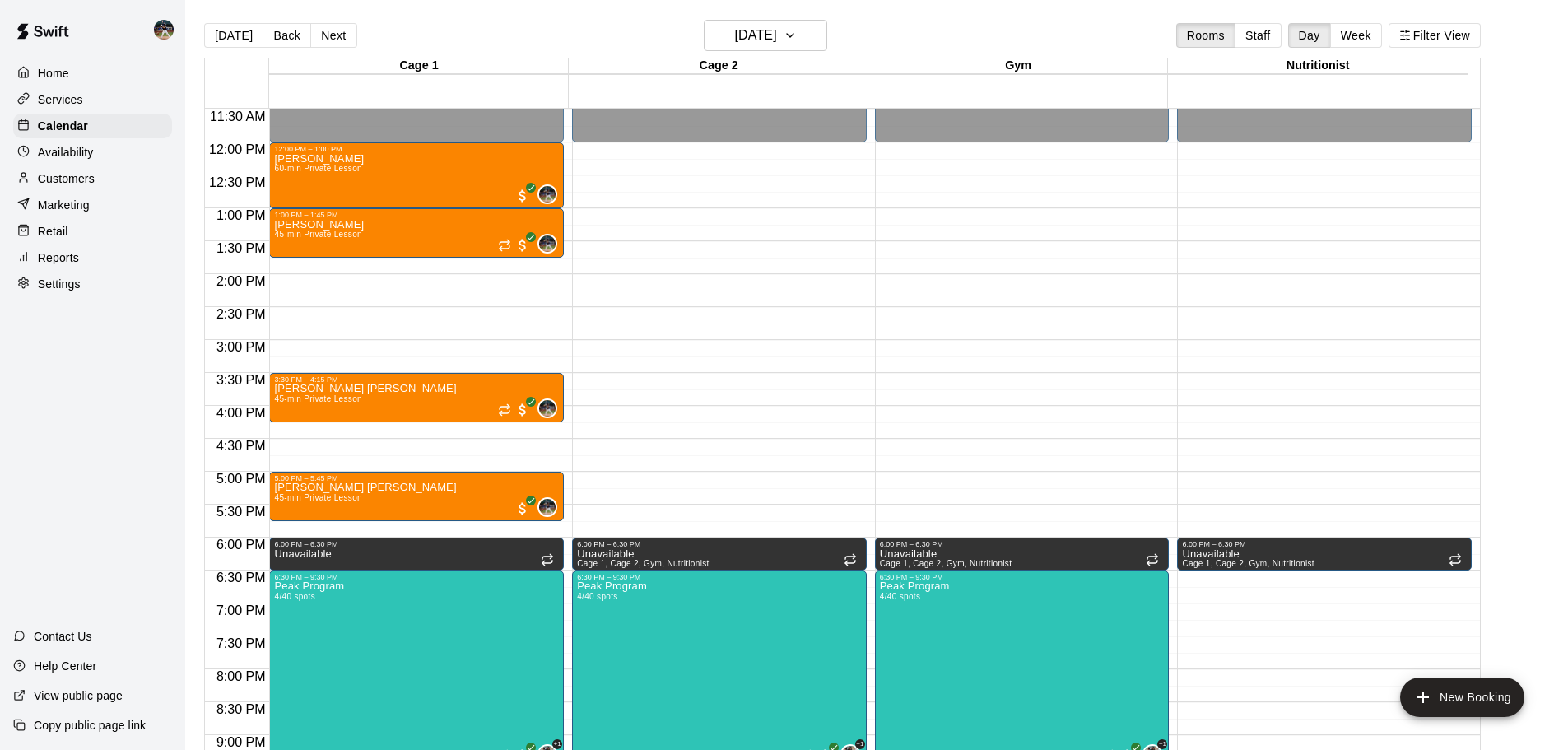
scroll to position [758, 0]
click at [231, 39] on button "[DATE]" at bounding box center [233, 36] width 59 height 25
